Goal: Information Seeking & Learning: Learn about a topic

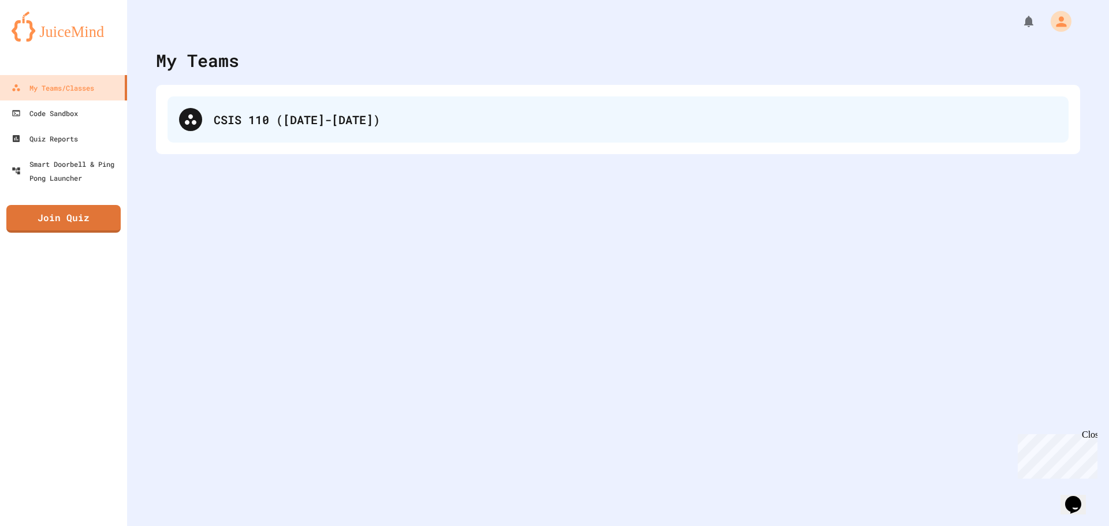
click at [329, 115] on div "CSIS 110 ([DATE]-[DATE])" at bounding box center [635, 119] width 843 height 17
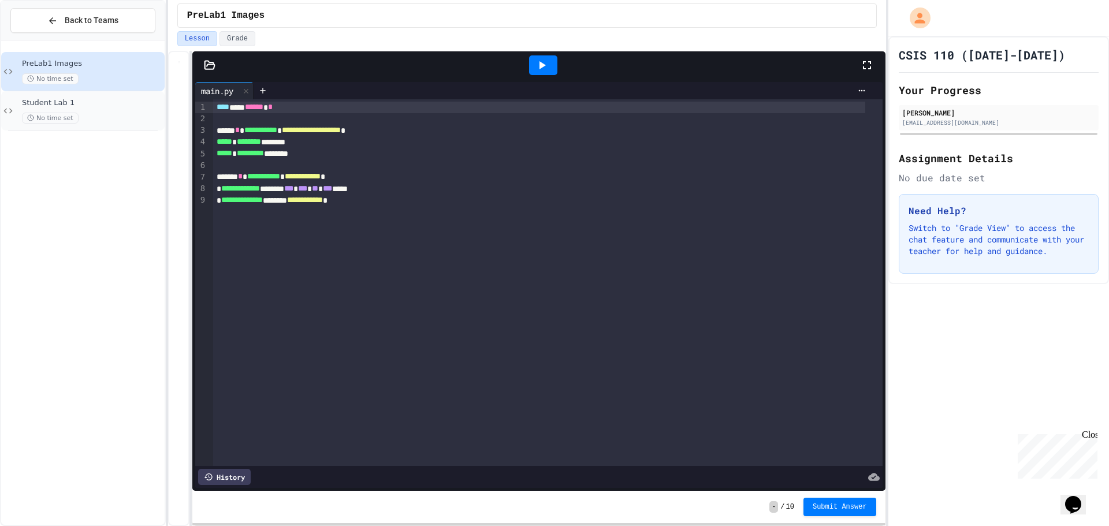
click at [100, 110] on div "Student Lab 1 No time set" at bounding box center [92, 110] width 140 height 25
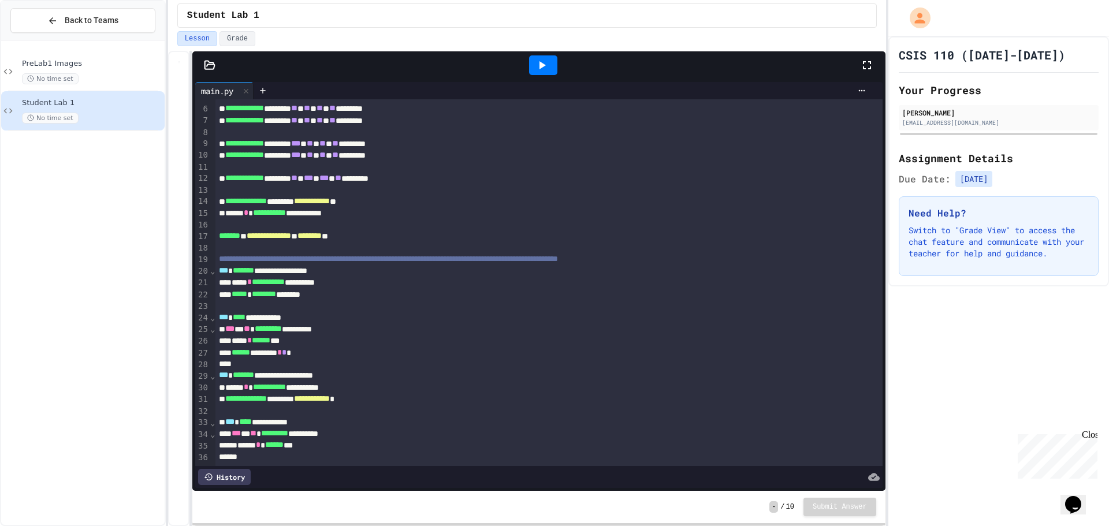
scroll to position [75, 0]
click at [339, 428] on div "**********" at bounding box center [536, 434] width 642 height 12
click at [352, 435] on div "**********" at bounding box center [548, 253] width 667 height 423
click at [216, 69] on div at bounding box center [209, 65] width 35 height 12
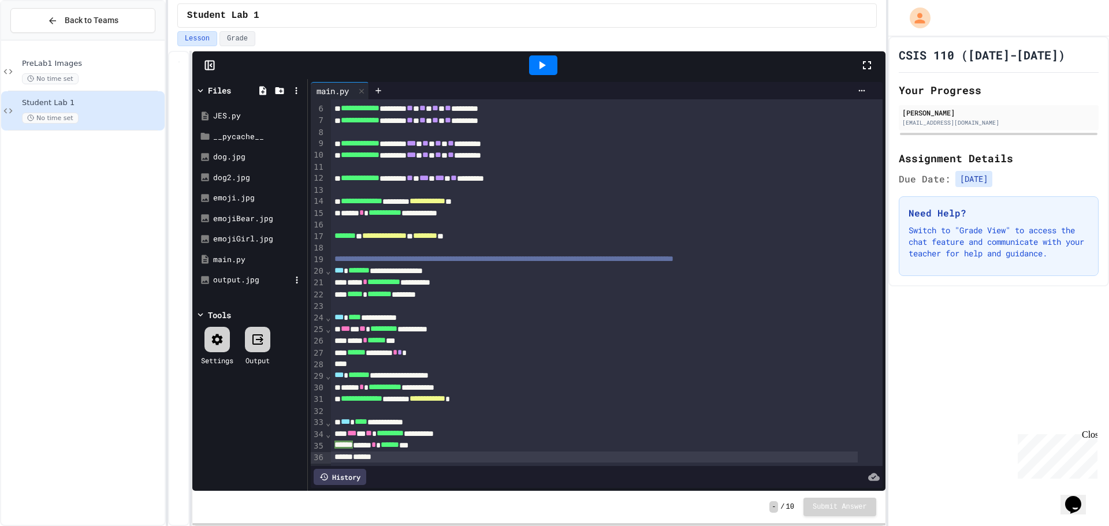
click at [224, 278] on div "output.jpg" at bounding box center [251, 280] width 77 height 12
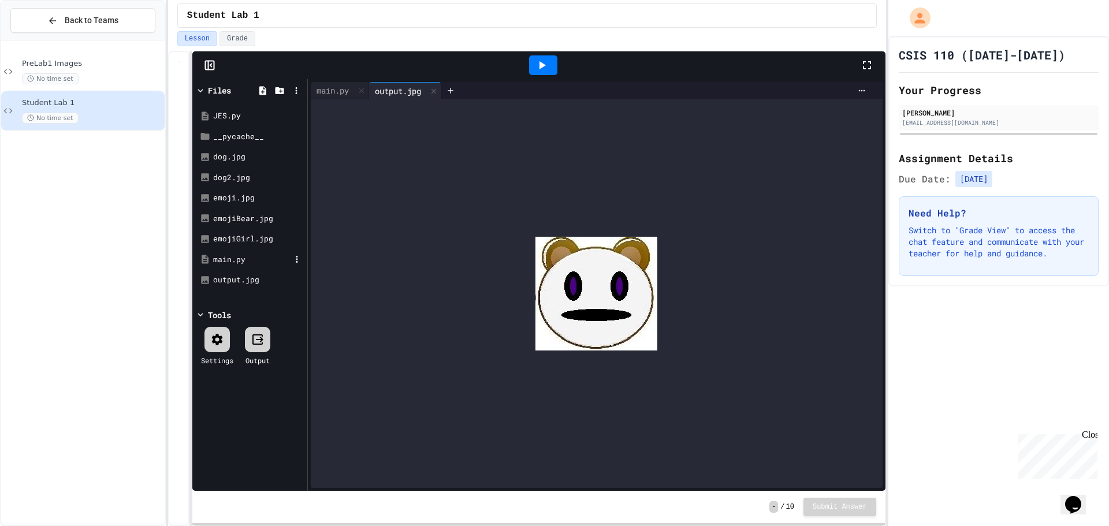
click at [254, 265] on div "main.py" at bounding box center [251, 260] width 77 height 12
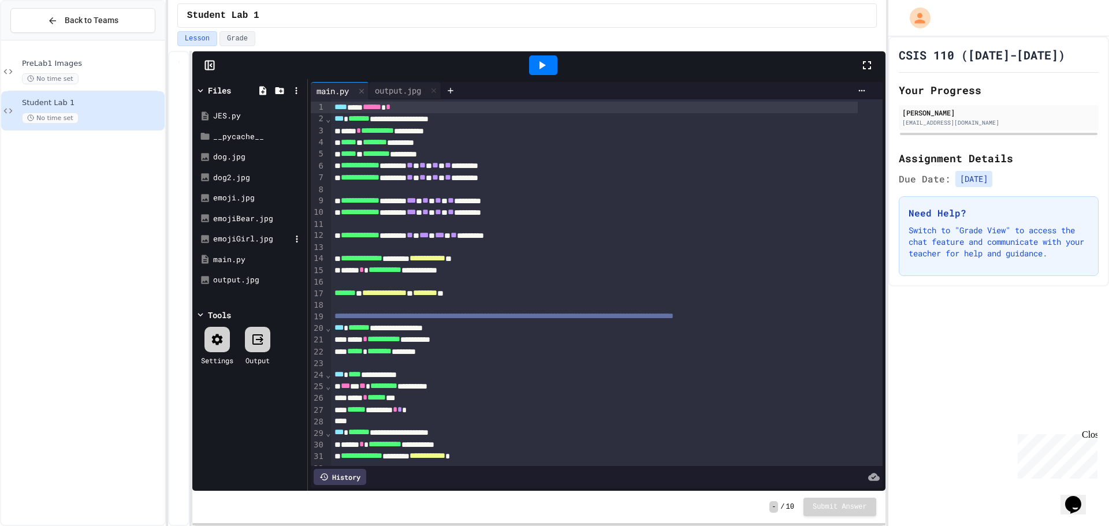
click at [255, 246] on div "emojiGirl.jpg" at bounding box center [249, 239] width 109 height 21
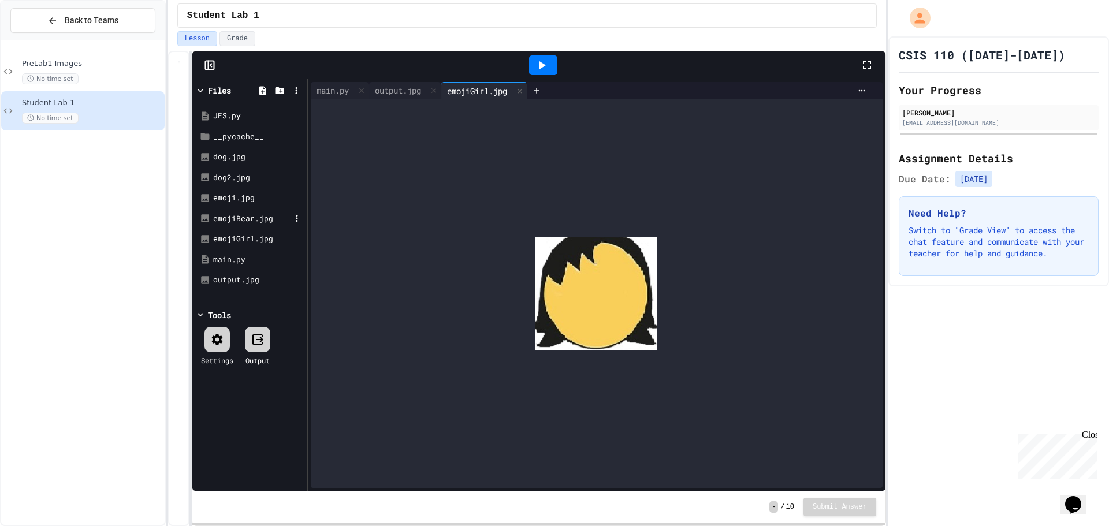
click at [267, 209] on div "emojiBear.jpg" at bounding box center [249, 219] width 109 height 21
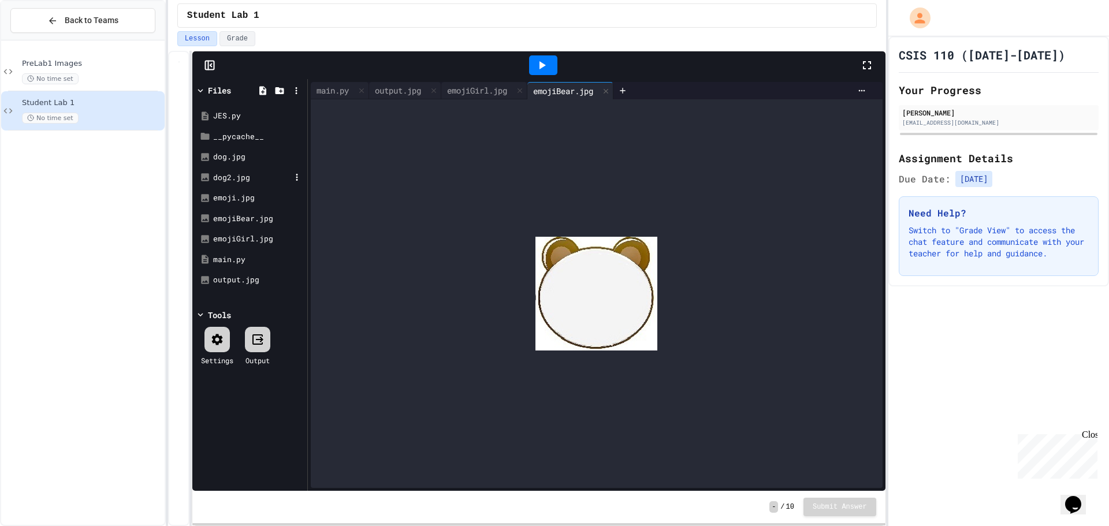
click at [267, 174] on div "dog2.jpg" at bounding box center [251, 178] width 77 height 12
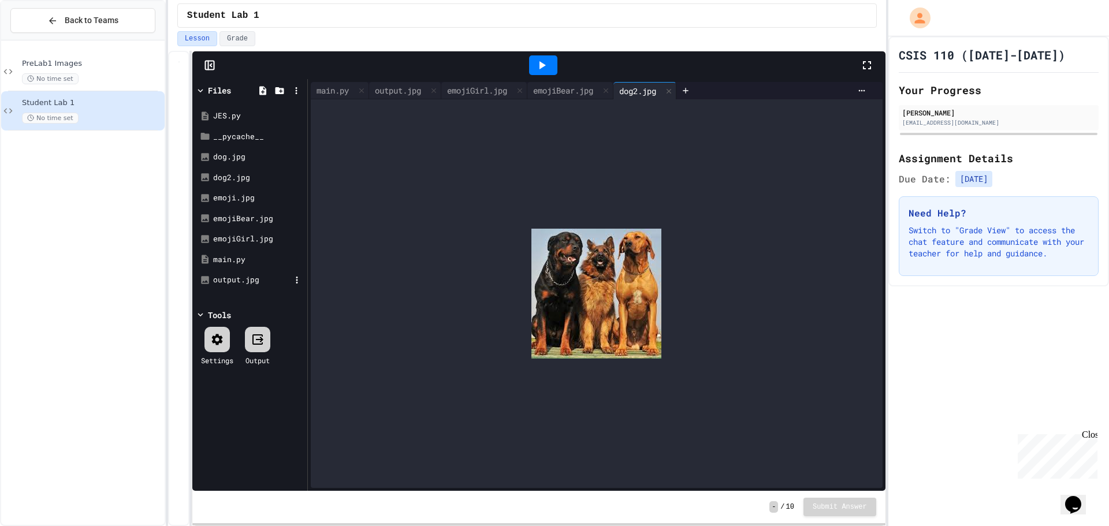
click at [237, 279] on div "output.jpg" at bounding box center [251, 280] width 77 height 12
